Goal: Task Accomplishment & Management: Manage account settings

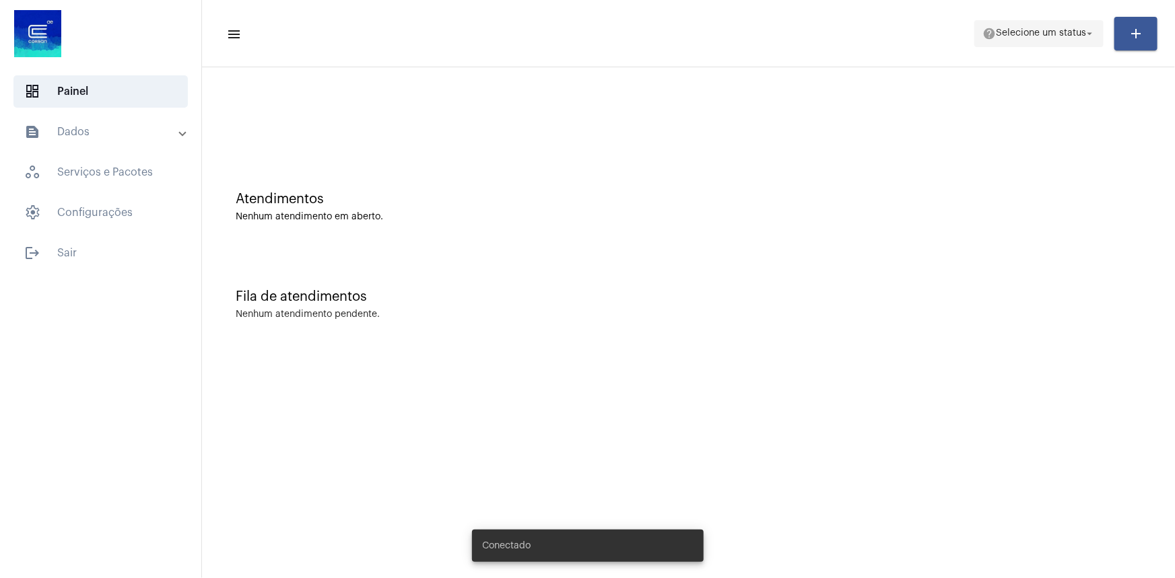
click at [1028, 41] on span "help Selecione um status arrow_drop_down" at bounding box center [1038, 33] width 113 height 24
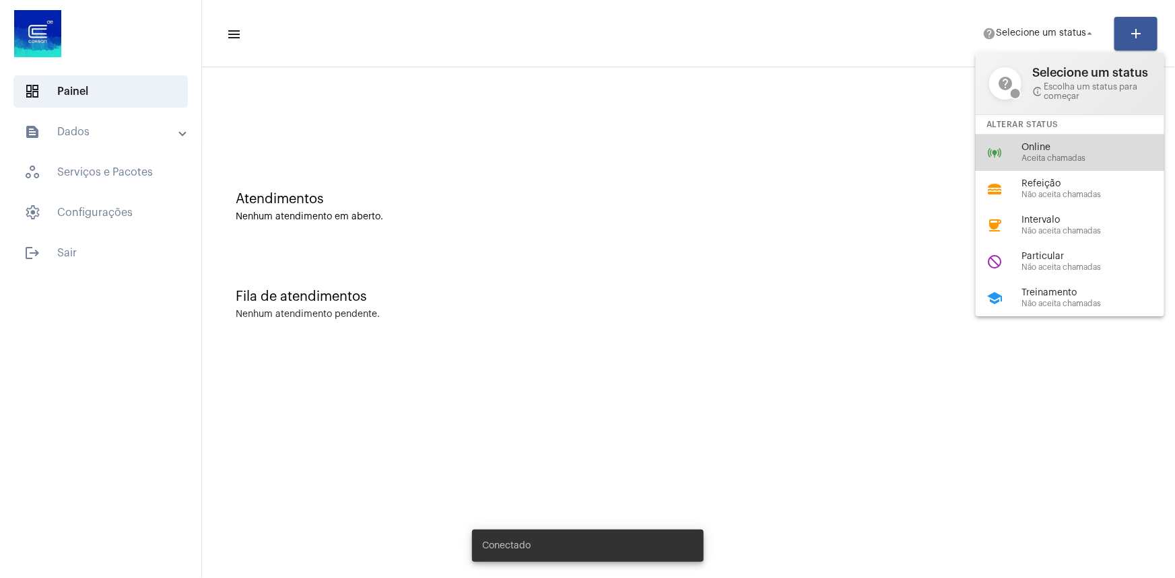
click at [1028, 149] on span "Online" at bounding box center [1098, 148] width 154 height 10
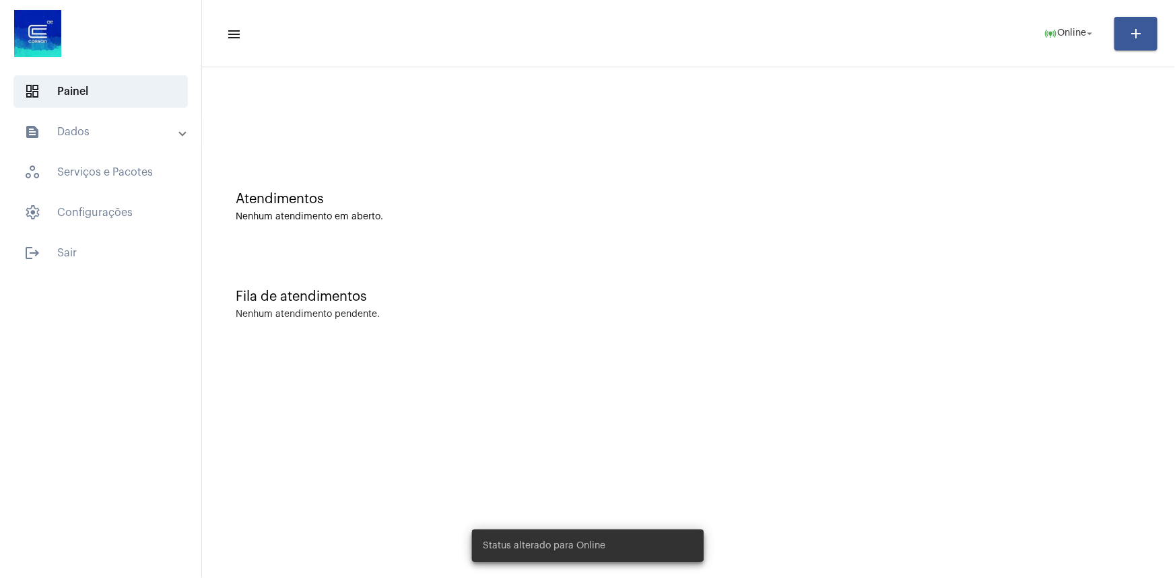
click at [826, 108] on div at bounding box center [689, 112] width 960 height 77
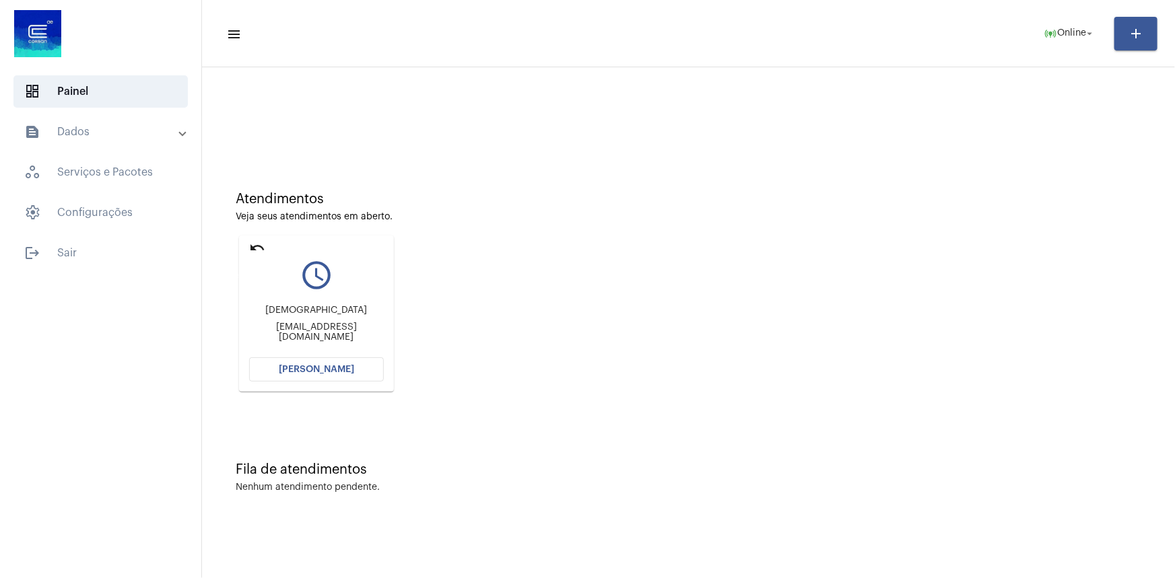
click at [256, 245] on mat-icon "undo" at bounding box center [257, 248] width 16 height 16
click at [262, 252] on mat-icon "undo" at bounding box center [257, 248] width 16 height 16
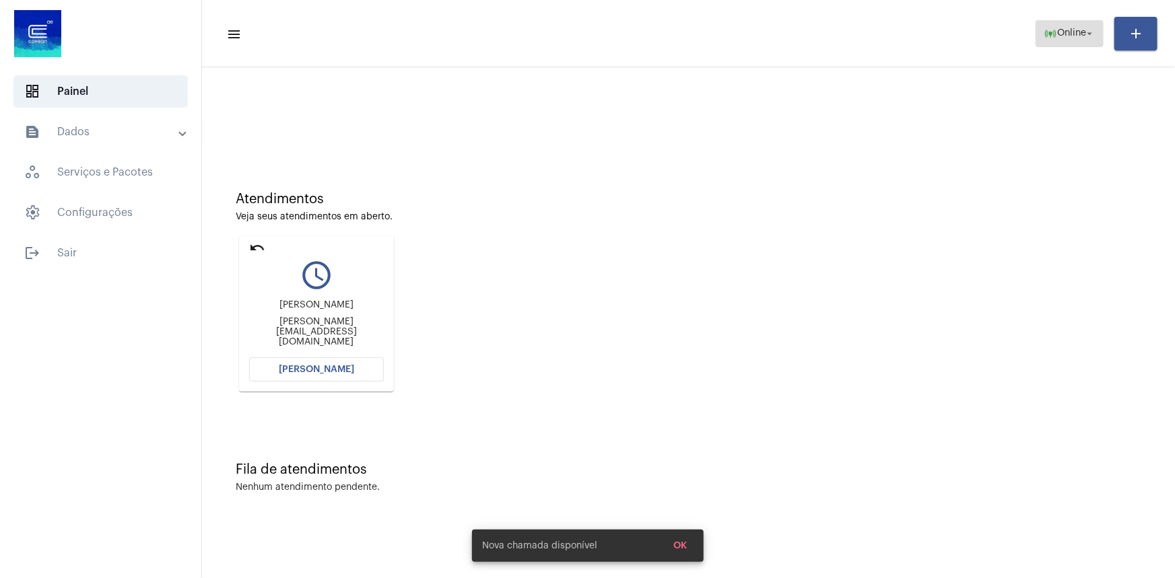
click at [1081, 36] on span "Online" at bounding box center [1071, 33] width 29 height 9
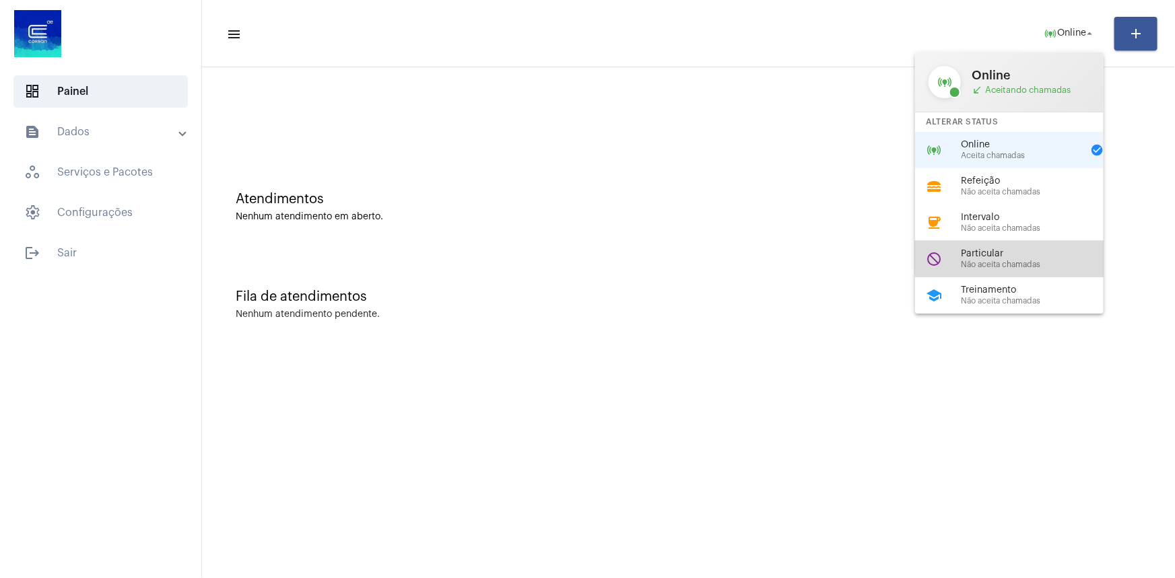
click at [1013, 250] on span "Particular" at bounding box center [1038, 254] width 154 height 10
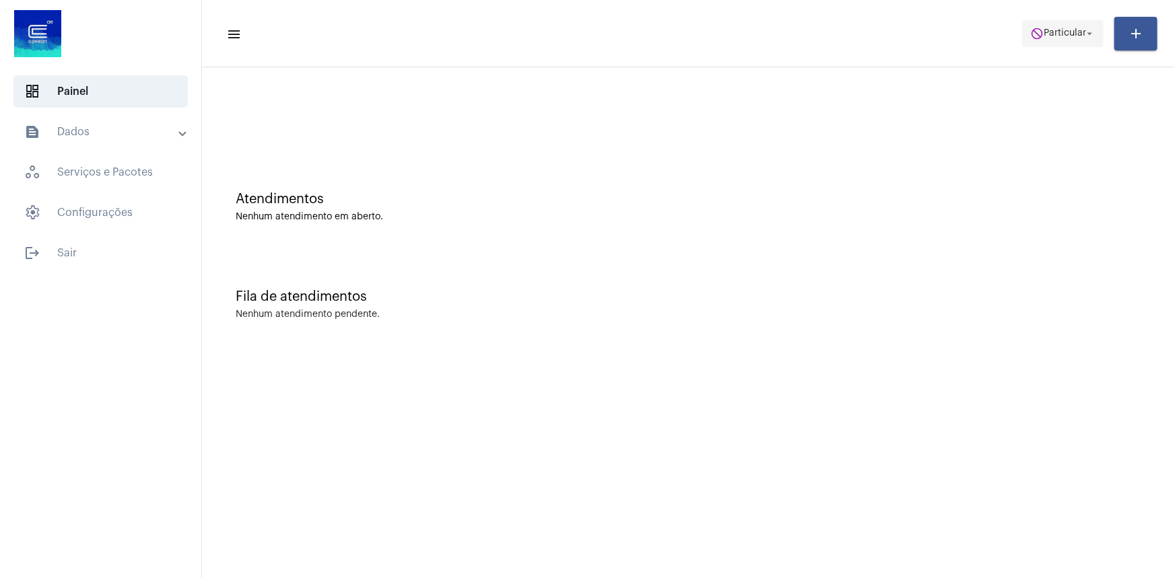
click at [1051, 34] on span "Particular" at bounding box center [1065, 33] width 42 height 9
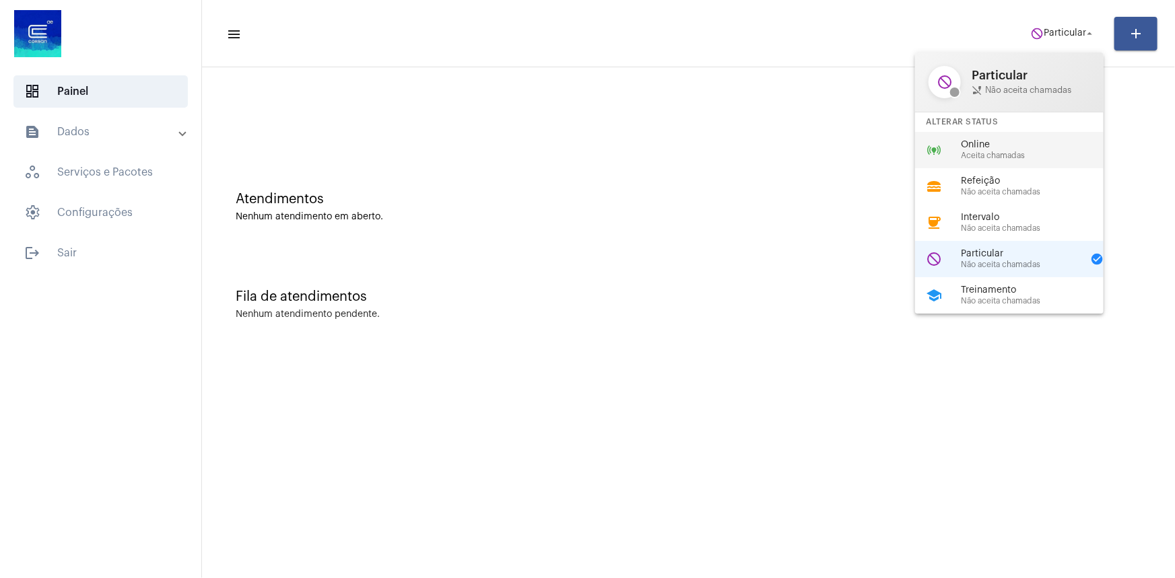
click at [991, 146] on span "Online" at bounding box center [1038, 145] width 154 height 10
click at [656, 144] on div at bounding box center [689, 112] width 960 height 77
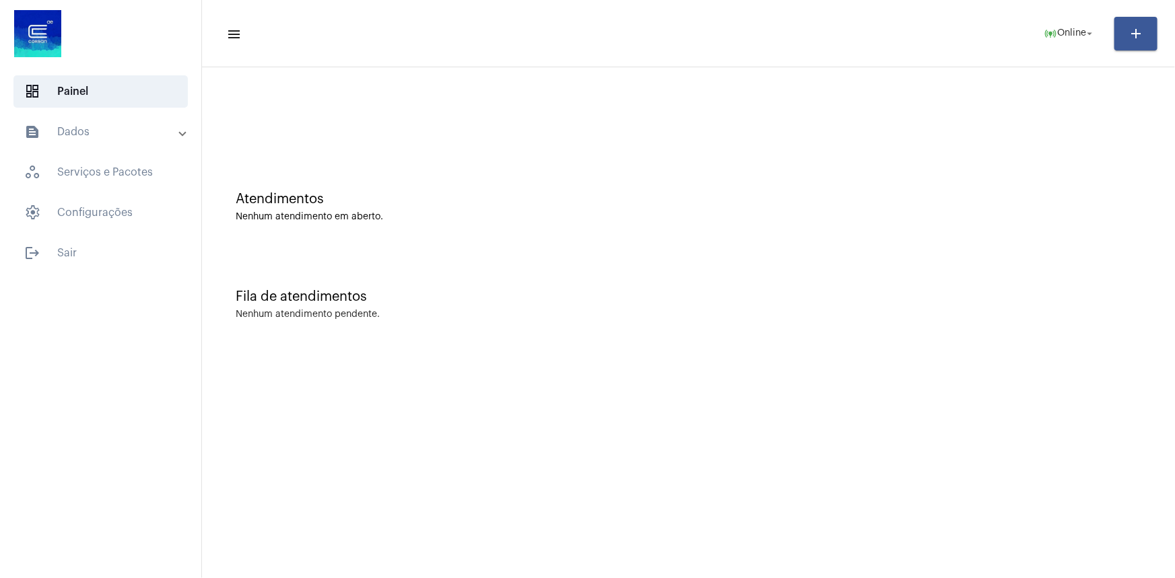
drag, startPoint x: 313, startPoint y: 246, endPoint x: 338, endPoint y: 286, distance: 46.9
click at [313, 246] on div "Atendimentos Nenhum atendimento em aberto." at bounding box center [689, 201] width 960 height 98
click at [1057, 31] on span "Online" at bounding box center [1071, 33] width 29 height 9
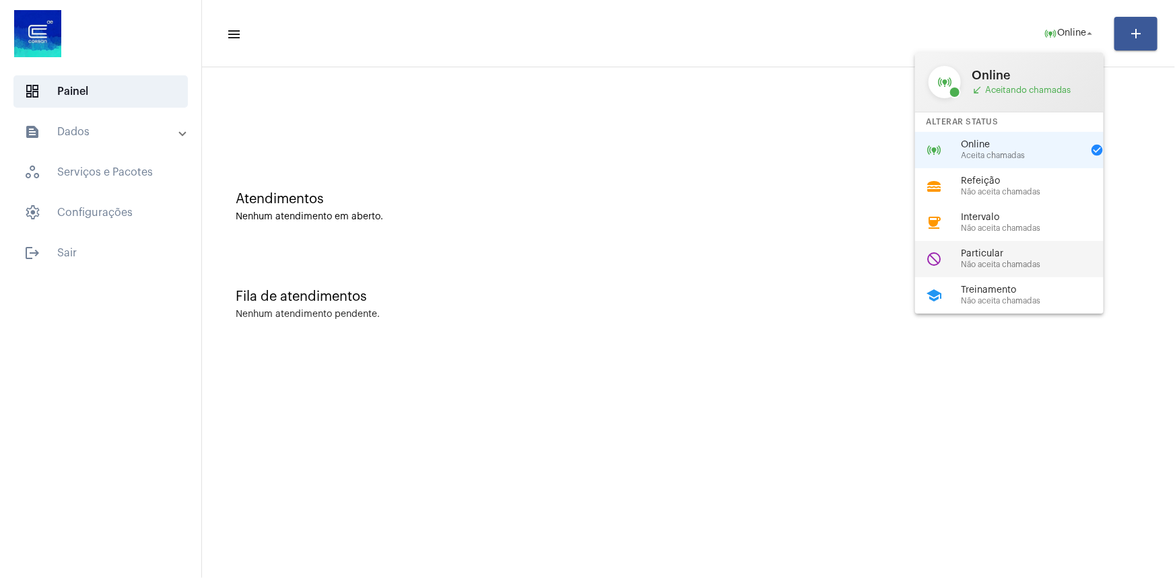
click at [1010, 263] on span "Não aceita chamadas" at bounding box center [1038, 265] width 154 height 9
